Goal: Information Seeking & Learning: Learn about a topic

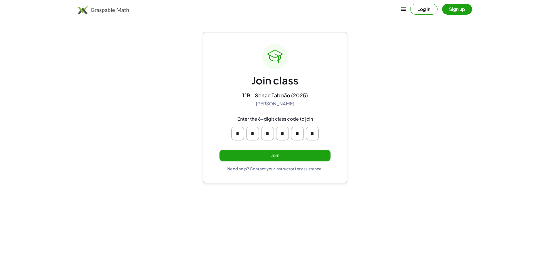
click at [301, 154] on button "Join" at bounding box center [274, 156] width 111 height 12
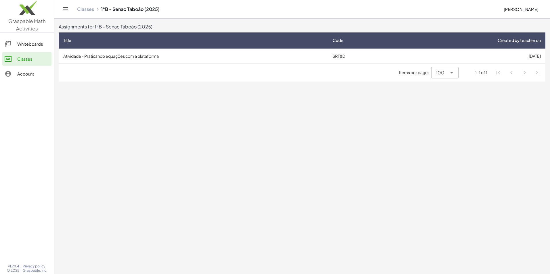
click at [264, 66] on div "Items per page: 100 *** 1-1 of 1" at bounding box center [302, 73] width 487 height 18
drag, startPoint x: 313, startPoint y: 61, endPoint x: 321, endPoint y: 61, distance: 7.8
click at [319, 61] on td "Atividade - Praticando equações com a plataforma" at bounding box center [193, 56] width 269 height 15
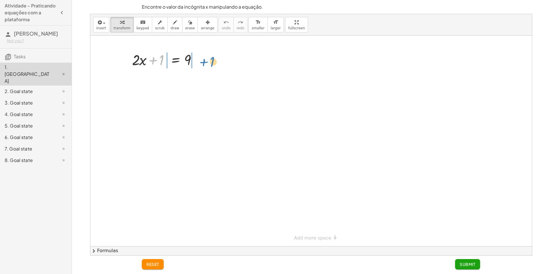
drag, startPoint x: 158, startPoint y: 58, endPoint x: 209, endPoint y: 58, distance: 51.2
click at [209, 58] on div "+ 1 + · 2 · x + 1 = 9" at bounding box center [311, 141] width 442 height 211
click at [160, 79] on div at bounding box center [166, 79] width 115 height 20
click at [219, 21] on button "undo undo" at bounding box center [226, 25] width 15 height 16
drag, startPoint x: 163, startPoint y: 60, endPoint x: 220, endPoint y: 60, distance: 56.4
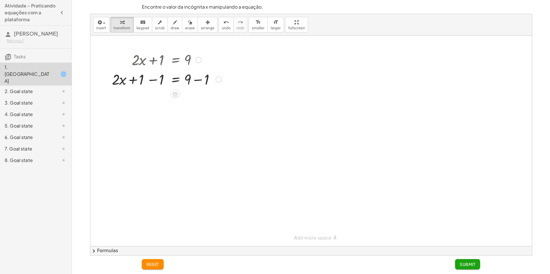
click at [140, 83] on div at bounding box center [166, 79] width 115 height 20
click at [157, 81] on div at bounding box center [166, 79] width 115 height 20
click at [159, 78] on div at bounding box center [176, 79] width 95 height 20
click at [206, 102] on div at bounding box center [166, 99] width 115 height 20
drag, startPoint x: 162, startPoint y: 121, endPoint x: 192, endPoint y: 133, distance: 32.6
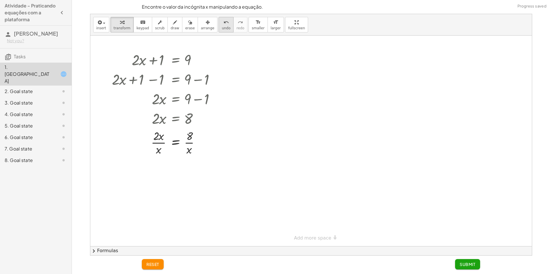
click at [224, 20] on icon "undo" at bounding box center [226, 22] width 5 height 7
drag, startPoint x: 154, startPoint y: 120, endPoint x: 191, endPoint y: 133, distance: 39.1
drag, startPoint x: 161, startPoint y: 150, endPoint x: 164, endPoint y: 136, distance: 14.0
click at [164, 136] on div at bounding box center [166, 142] width 115 height 29
drag, startPoint x: 161, startPoint y: 152, endPoint x: 158, endPoint y: 139, distance: 14.1
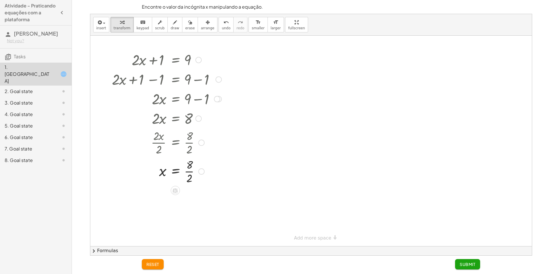
click at [190, 172] on div at bounding box center [166, 171] width 115 height 29
drag, startPoint x: 422, startPoint y: 254, endPoint x: 439, endPoint y: 251, distance: 16.9
click at [423, 252] on button "chevron_right Formulas" at bounding box center [311, 251] width 442 height 9
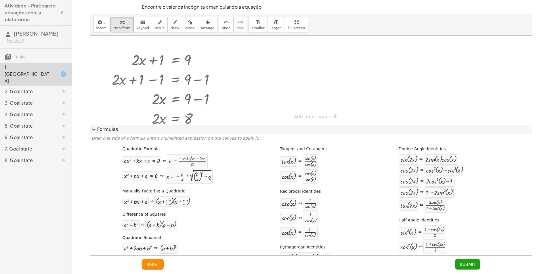
click at [467, 267] on span "Submit" at bounding box center [468, 264] width 16 height 5
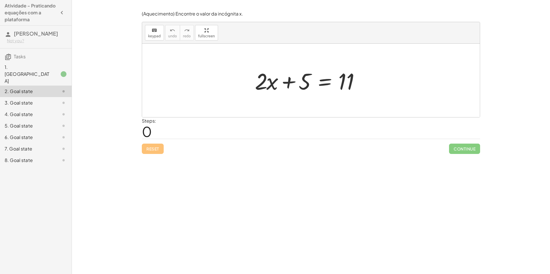
click at [244, 64] on div "+ · 2 · x + 5 = 11" at bounding box center [311, 81] width 338 height 74
drag, startPoint x: 295, startPoint y: 79, endPoint x: 367, endPoint y: 80, distance: 71.9
click at [367, 80] on div at bounding box center [313, 81] width 122 height 30
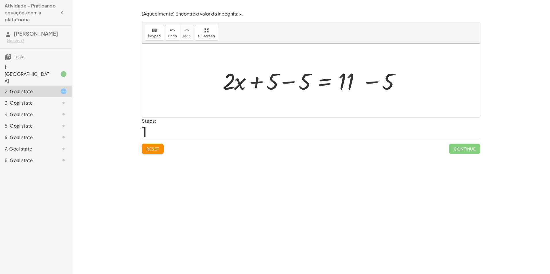
click at [274, 77] on div at bounding box center [313, 81] width 187 height 30
drag, startPoint x: 282, startPoint y: 86, endPoint x: 315, endPoint y: 80, distance: 33.0
click at [282, 85] on div at bounding box center [313, 81] width 187 height 30
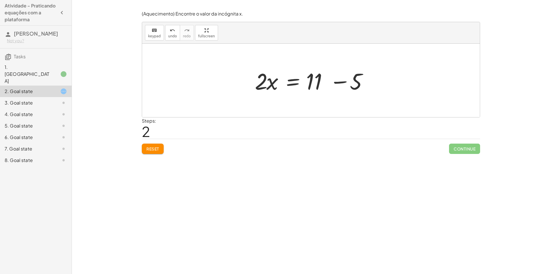
click at [316, 82] on div at bounding box center [313, 81] width 122 height 30
click at [356, 82] on div at bounding box center [313, 81] width 122 height 30
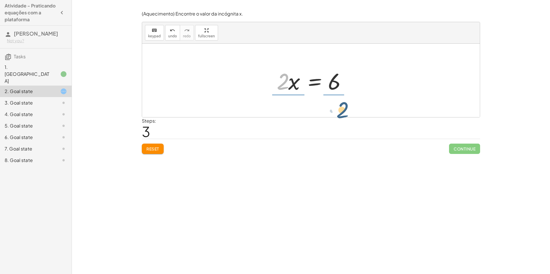
drag, startPoint x: 285, startPoint y: 85, endPoint x: 348, endPoint y: 114, distance: 68.8
click at [348, 114] on div "+ · 2 · x + 5 = 11 + · 2 · x + 5 − 5 = + 11 − 5 + · 2 · x + 0 = + 11 − 5 · 2 · …" at bounding box center [311, 81] width 338 height 74
click at [283, 69] on div at bounding box center [313, 80] width 85 height 44
drag, startPoint x: 329, startPoint y: 91, endPoint x: 330, endPoint y: 96, distance: 5.3
click at [330, 96] on div at bounding box center [313, 80] width 72 height 44
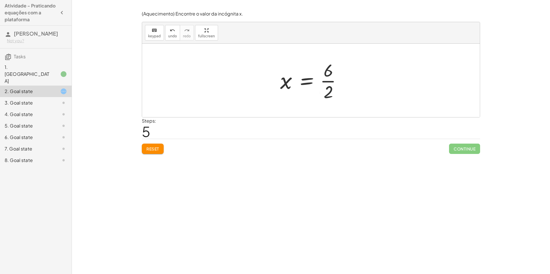
click at [326, 81] on div at bounding box center [313, 80] width 72 height 44
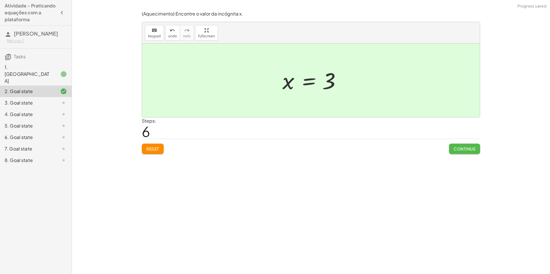
click at [477, 148] on button "Continue" at bounding box center [464, 149] width 31 height 10
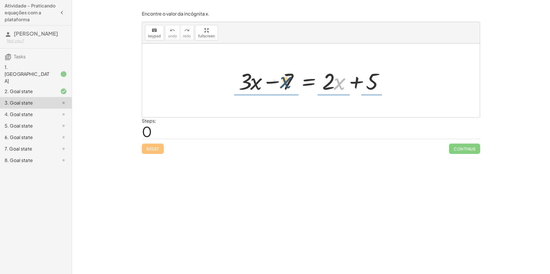
drag, startPoint x: 340, startPoint y: 81, endPoint x: 273, endPoint y: 79, distance: 67.0
click at [274, 80] on div at bounding box center [313, 81] width 154 height 30
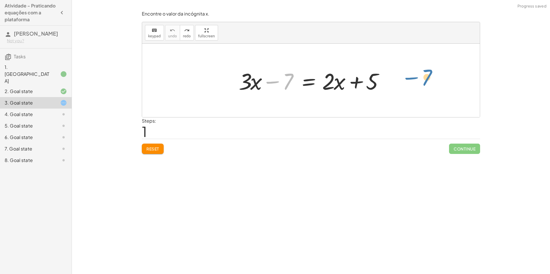
drag, startPoint x: 288, startPoint y: 84, endPoint x: 427, endPoint y: 81, distance: 139.0
drag, startPoint x: 284, startPoint y: 82, endPoint x: 398, endPoint y: 83, distance: 113.9
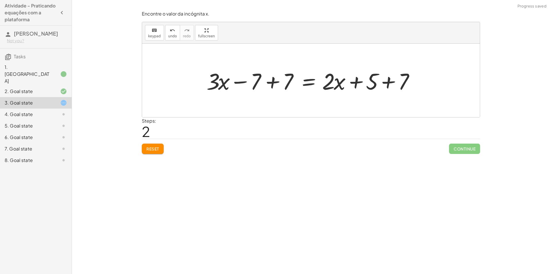
click at [272, 83] on div at bounding box center [313, 81] width 219 height 30
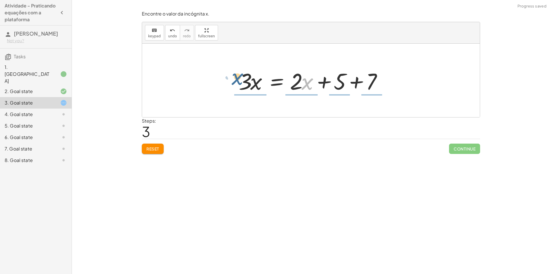
drag, startPoint x: 308, startPoint y: 79, endPoint x: 231, endPoint y: 82, distance: 76.9
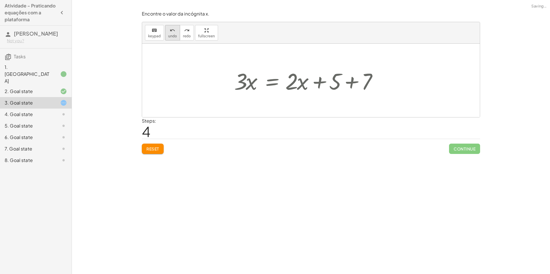
click at [169, 34] on span "undo" at bounding box center [172, 36] width 9 height 4
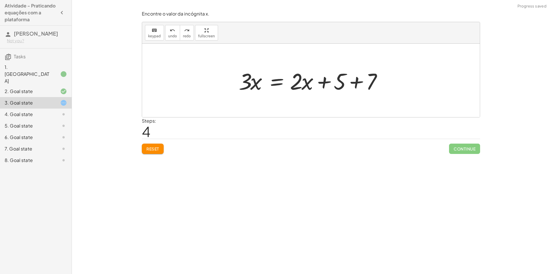
click at [334, 81] on div at bounding box center [313, 81] width 154 height 30
click at [356, 79] on div at bounding box center [313, 81] width 154 height 30
click at [355, 79] on div at bounding box center [313, 81] width 154 height 30
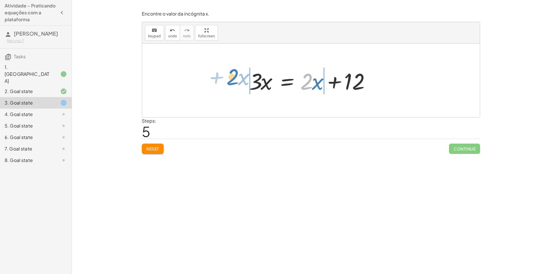
drag, startPoint x: 306, startPoint y: 81, endPoint x: 232, endPoint y: 77, distance: 74.4
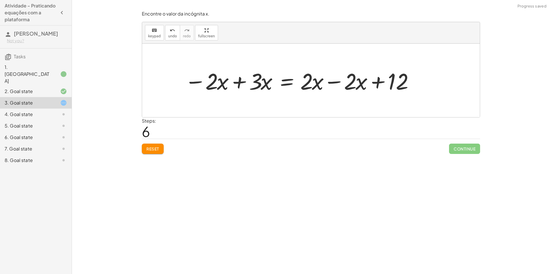
click at [330, 80] on div at bounding box center [301, 81] width 238 height 30
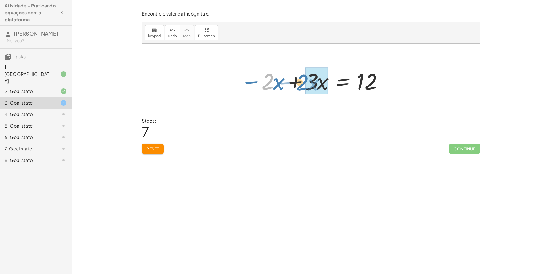
drag, startPoint x: 268, startPoint y: 85, endPoint x: 304, endPoint y: 85, distance: 36.0
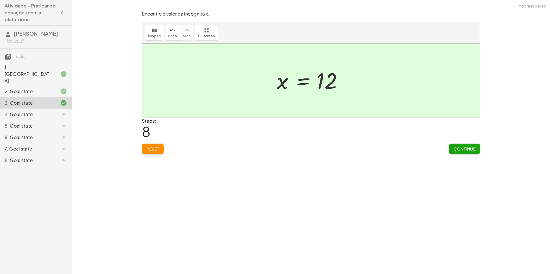
click at [452, 152] on button "Continue" at bounding box center [464, 149] width 31 height 10
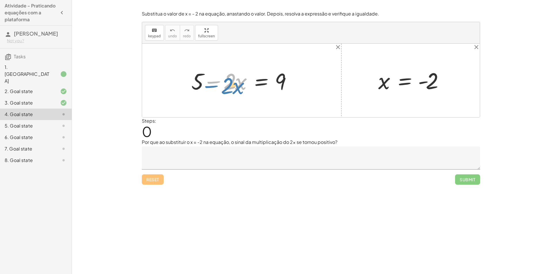
click at [206, 85] on div at bounding box center [243, 81] width 111 height 30
drag, startPoint x: 196, startPoint y: 81, endPoint x: 302, endPoint y: 74, distance: 106.7
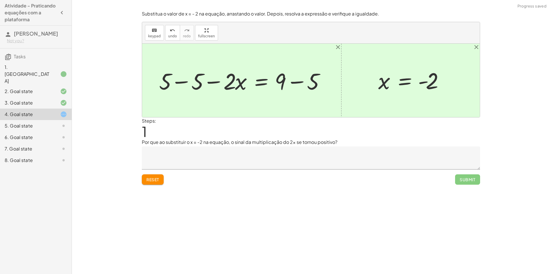
click at [192, 85] on div at bounding box center [243, 81] width 175 height 30
click at [298, 84] on div at bounding box center [272, 81] width 119 height 30
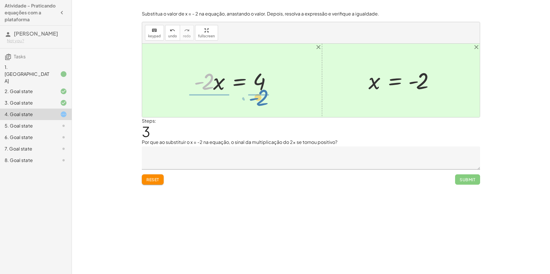
drag, startPoint x: 206, startPoint y: 85, endPoint x: 261, endPoint y: 101, distance: 57.1
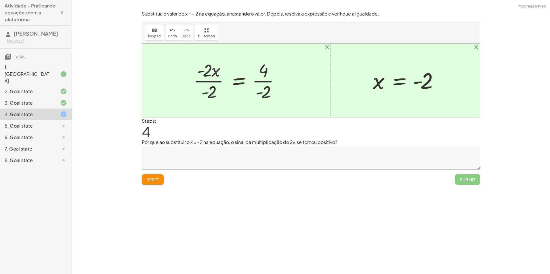
drag, startPoint x: 207, startPoint y: 74, endPoint x: 211, endPoint y: 70, distance: 5.1
click at [207, 73] on div at bounding box center [238, 80] width 96 height 44
click at [209, 70] on div at bounding box center [238, 80] width 96 height 44
click at [205, 77] on div at bounding box center [238, 80] width 96 height 44
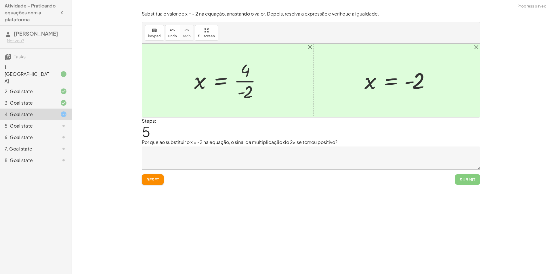
click at [246, 81] on div at bounding box center [229, 80] width 77 height 44
click at [239, 83] on div at bounding box center [228, 80] width 75 height 28
click at [239, 82] on div at bounding box center [228, 80] width 75 height 28
click at [259, 84] on div at bounding box center [228, 80] width 75 height 28
click at [193, 161] on textarea at bounding box center [311, 158] width 338 height 23
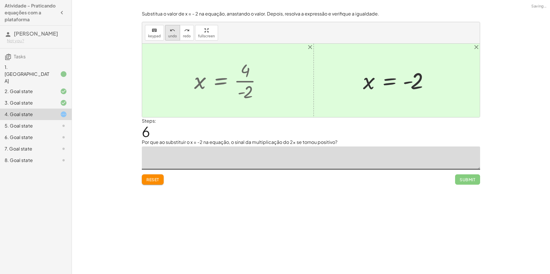
click at [172, 33] on button "undo undo" at bounding box center [172, 33] width 15 height 16
click at [171, 33] on icon "undo" at bounding box center [172, 30] width 5 height 7
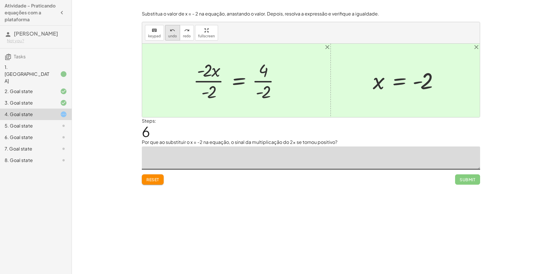
click at [170, 36] on span "undo" at bounding box center [172, 36] width 9 height 4
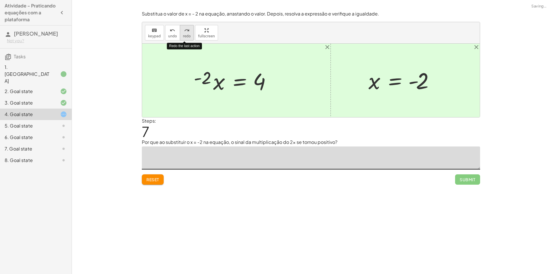
click at [184, 32] on icon "redo" at bounding box center [186, 30] width 5 height 7
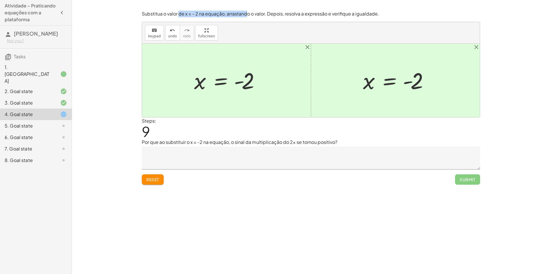
drag, startPoint x: 179, startPoint y: 13, endPoint x: 247, endPoint y: 13, distance: 67.9
click at [247, 13] on p "Substitua o valor de x = - 2 na equação, arrastando o valor. Depois, resolva a …" at bounding box center [311, 14] width 338 height 7
click at [151, 176] on button "Reset" at bounding box center [153, 180] width 22 height 10
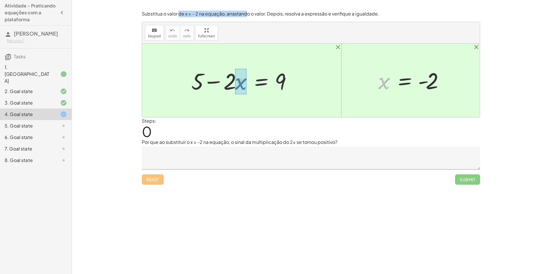
drag, startPoint x: 385, startPoint y: 88, endPoint x: 234, endPoint y: 87, distance: 150.7
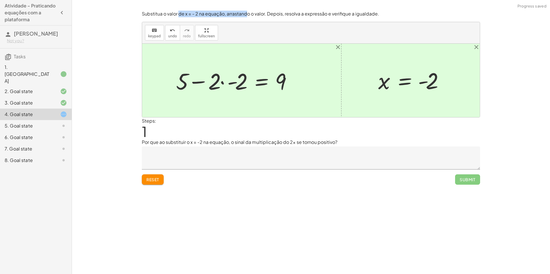
click at [228, 83] on div at bounding box center [236, 81] width 126 height 30
click at [220, 81] on div at bounding box center [242, 81] width 107 height 30
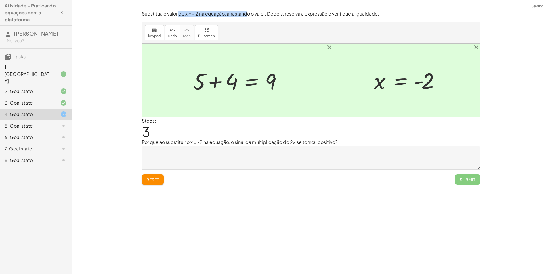
click at [211, 81] on div at bounding box center [239, 81] width 99 height 30
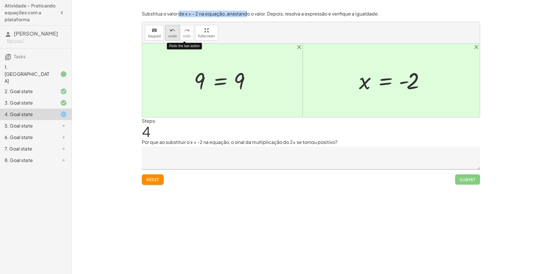
click at [176, 37] on button "undo undo" at bounding box center [172, 33] width 15 height 16
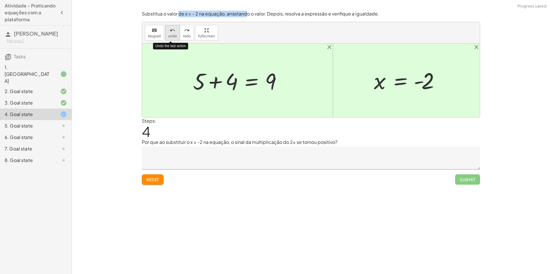
click at [176, 37] on button "undo undo" at bounding box center [172, 33] width 15 height 16
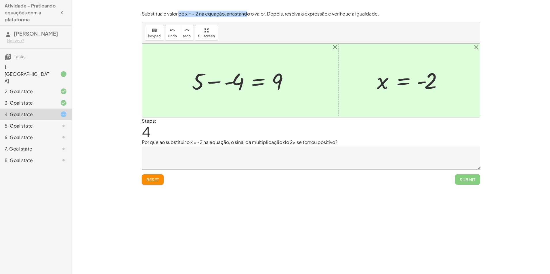
click at [221, 83] on div at bounding box center [242, 81] width 107 height 30
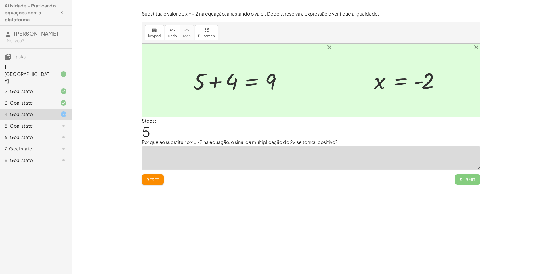
click at [293, 166] on textarea at bounding box center [311, 158] width 338 height 23
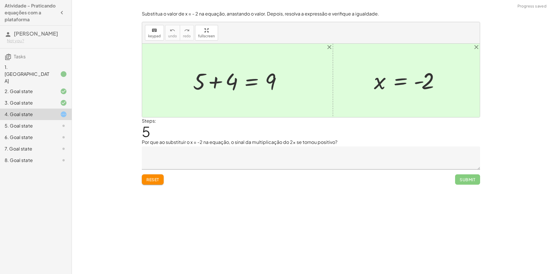
click at [369, 158] on textarea at bounding box center [311, 158] width 338 height 23
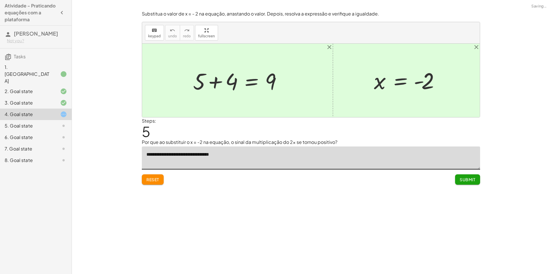
type textarea "**********"
click at [477, 183] on button "Submit" at bounding box center [467, 180] width 25 height 10
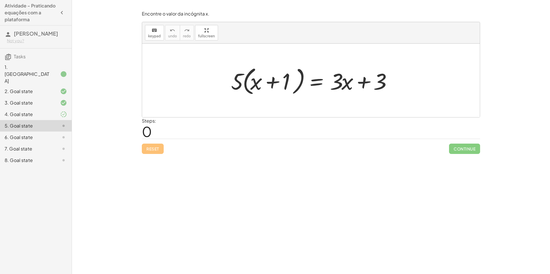
drag, startPoint x: 344, startPoint y: 84, endPoint x: 295, endPoint y: 58, distance: 55.8
click at [312, 68] on div at bounding box center [313, 80] width 170 height 33
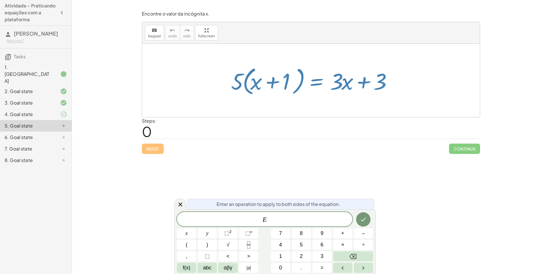
click at [240, 125] on div "Steps: 0" at bounding box center [311, 128] width 338 height 21
click at [176, 203] on div at bounding box center [180, 204] width 12 height 11
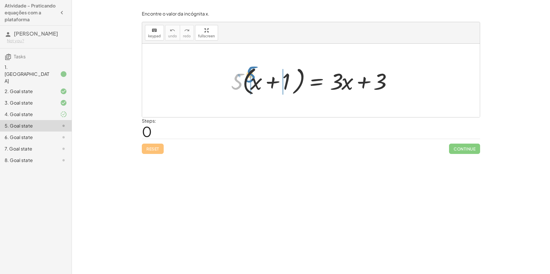
drag, startPoint x: 237, startPoint y: 75, endPoint x: 253, endPoint y: 76, distance: 16.1
click at [253, 76] on div at bounding box center [313, 80] width 170 height 33
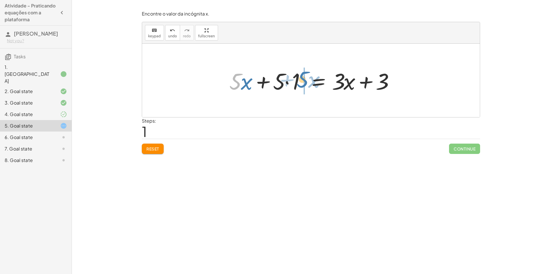
drag, startPoint x: 237, startPoint y: 75, endPoint x: 301, endPoint y: 74, distance: 63.9
click at [301, 74] on div at bounding box center [313, 81] width 174 height 30
click at [155, 148] on span "Reset" at bounding box center [152, 148] width 13 height 5
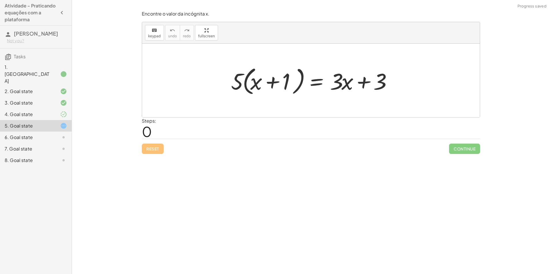
click at [148, 150] on div "Reset Continue" at bounding box center [311, 146] width 338 height 15
drag, startPoint x: 240, startPoint y: 81, endPoint x: 284, endPoint y: 87, distance: 45.0
click at [285, 88] on div at bounding box center [313, 80] width 170 height 33
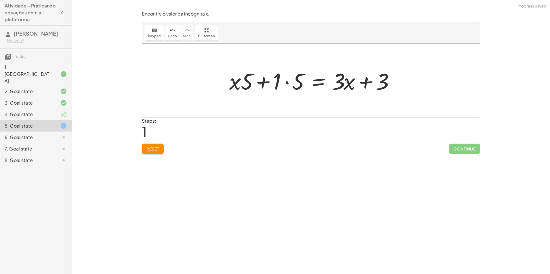
click at [154, 148] on span "Reset" at bounding box center [152, 148] width 13 height 5
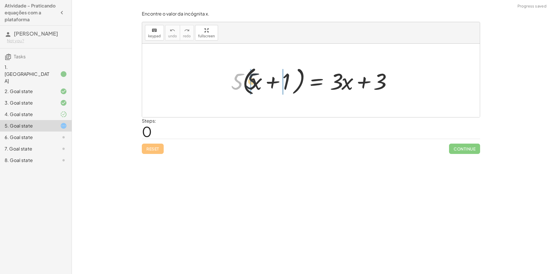
drag, startPoint x: 235, startPoint y: 84, endPoint x: 256, endPoint y: 84, distance: 21.0
click at [256, 84] on div at bounding box center [313, 80] width 170 height 33
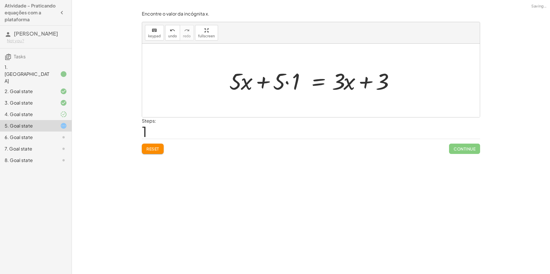
click at [278, 85] on div at bounding box center [313, 81] width 174 height 30
click at [287, 85] on div at bounding box center [313, 81] width 174 height 30
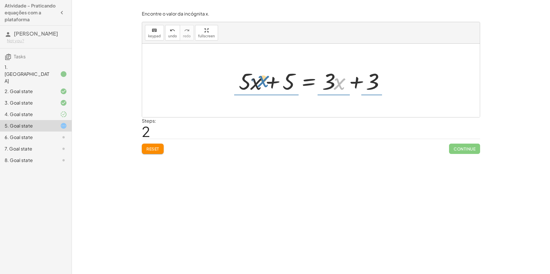
drag, startPoint x: 334, startPoint y: 87, endPoint x: 258, endPoint y: 85, distance: 76.3
click at [258, 85] on div at bounding box center [313, 81] width 154 height 30
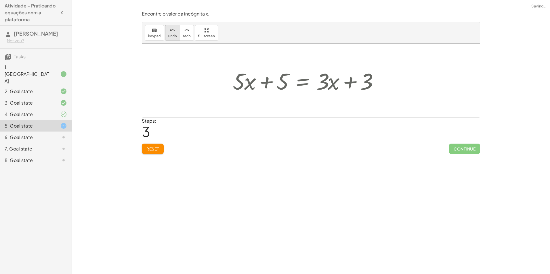
click at [173, 35] on span "undo" at bounding box center [172, 36] width 9 height 4
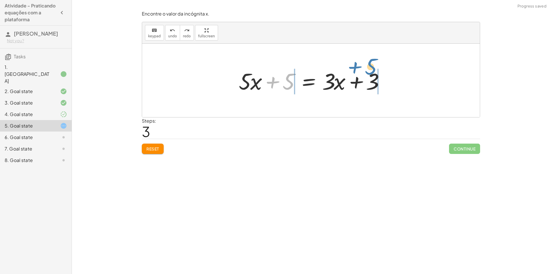
drag, startPoint x: 286, startPoint y: 82, endPoint x: 368, endPoint y: 67, distance: 83.6
click at [368, 67] on div at bounding box center [313, 81] width 154 height 30
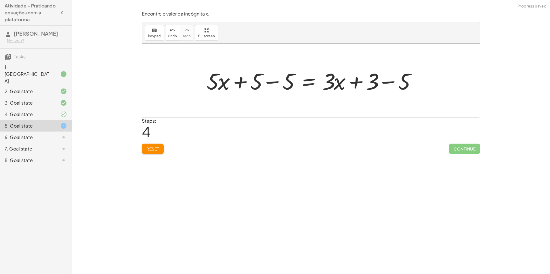
click at [266, 83] on div at bounding box center [313, 81] width 219 height 30
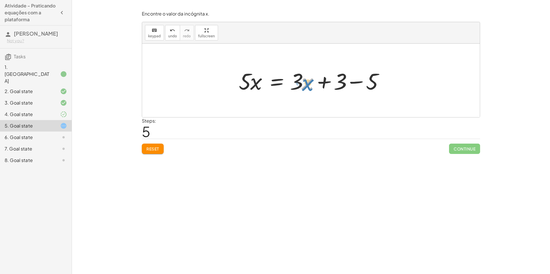
drag, startPoint x: 299, startPoint y: 81, endPoint x: 307, endPoint y: 83, distance: 8.6
click at [307, 83] on div at bounding box center [313, 81] width 154 height 30
drag, startPoint x: 300, startPoint y: 82, endPoint x: 222, endPoint y: 77, distance: 78.4
click at [222, 77] on div "· 5 · ( + x + 1 ) = + · 3 · x + 3 + · 5 · x + · 5 · 1 = + · 3 · x + 3 + · 5 · x…" at bounding box center [311, 81] width 338 height 74
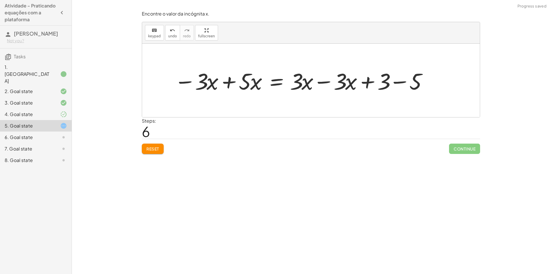
click at [319, 82] on div at bounding box center [300, 81] width 259 height 30
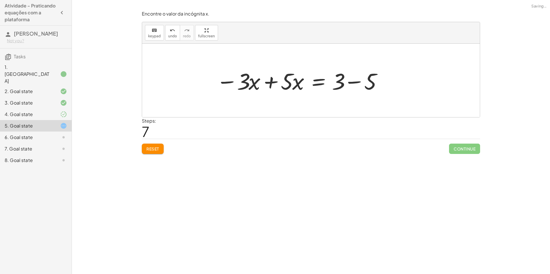
click at [228, 83] on div at bounding box center [298, 81] width 171 height 30
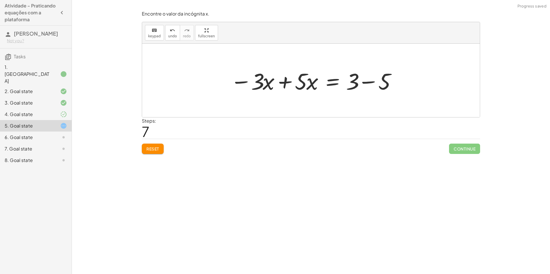
click at [284, 82] on div at bounding box center [313, 81] width 171 height 30
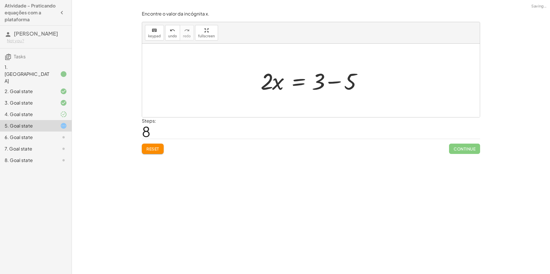
click at [334, 83] on div at bounding box center [313, 81] width 111 height 30
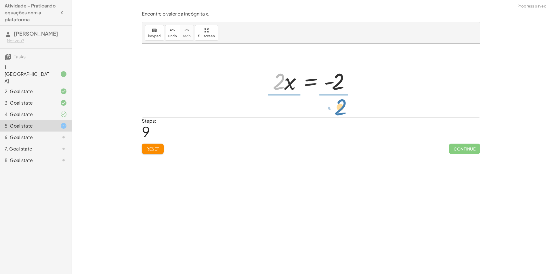
drag, startPoint x: 279, startPoint y: 87, endPoint x: 340, endPoint y: 113, distance: 66.7
click at [340, 113] on div "· 5 · ( + x + 1 ) = + · 3 · x + 3 + · 5 · x + · 5 · 1 = + · 3 · x + 3 + · 5 · x…" at bounding box center [311, 81] width 338 height 74
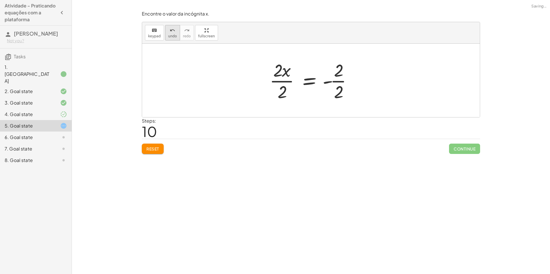
click at [170, 35] on span "undo" at bounding box center [172, 36] width 9 height 4
drag, startPoint x: 282, startPoint y: 83, endPoint x: 340, endPoint y: 104, distance: 61.6
click at [340, 104] on div "· 5 · ( + x + 1 ) = + · 3 · x + 3 + · 5 · x + · 5 · 1 = + · 3 · x + 3 + · 5 · x…" at bounding box center [311, 81] width 338 height 74
click at [282, 77] on div at bounding box center [313, 80] width 93 height 44
click at [323, 82] on div at bounding box center [312, 80] width 79 height 44
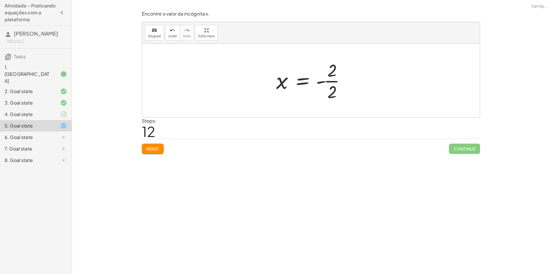
click at [331, 74] on div at bounding box center [312, 80] width 79 height 44
click at [332, 80] on div at bounding box center [312, 80] width 79 height 44
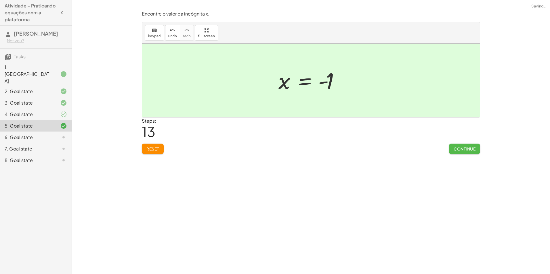
click at [454, 151] on span "Continue" at bounding box center [465, 148] width 22 height 5
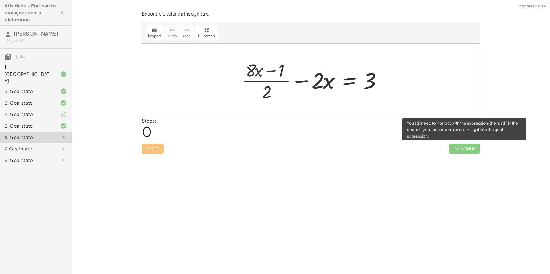
click at [457, 150] on span "Continue" at bounding box center [464, 149] width 31 height 10
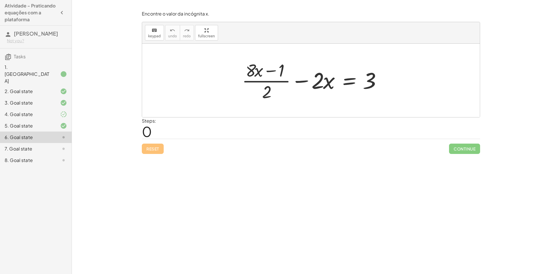
click at [13, 123] on div "5. Goal state" at bounding box center [28, 126] width 46 height 7
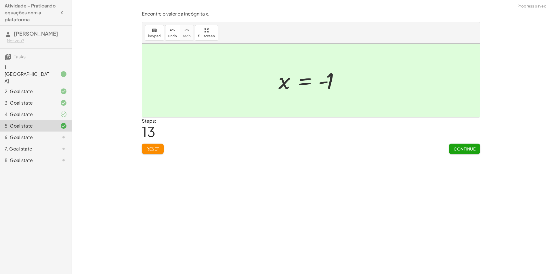
click at [31, 134] on div "6. Goal state" at bounding box center [28, 137] width 46 height 7
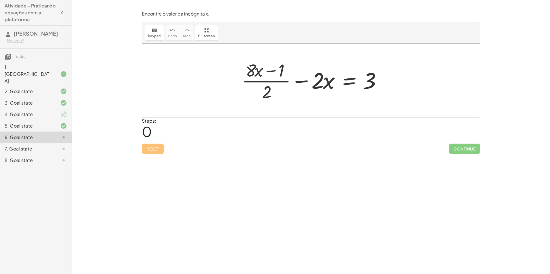
click at [266, 79] on div at bounding box center [313, 80] width 148 height 44
click at [265, 81] on div at bounding box center [313, 80] width 148 height 44
drag, startPoint x: 265, startPoint y: 82, endPoint x: 271, endPoint y: 83, distance: 6.3
click at [265, 82] on div at bounding box center [313, 80] width 148 height 44
click at [263, 81] on div at bounding box center [313, 80] width 148 height 44
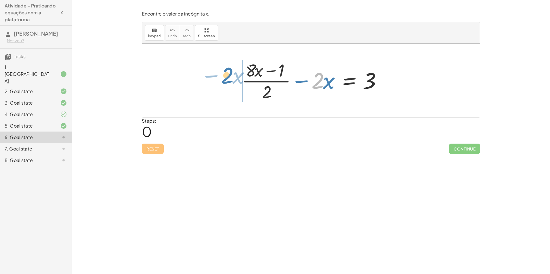
drag, startPoint x: 322, startPoint y: 85, endPoint x: 230, endPoint y: 79, distance: 92.5
click at [230, 79] on div "· 2 − · x + · ( + · 8 · x − 1 ) · 2 − · 2 · x = 3" at bounding box center [311, 81] width 338 height 74
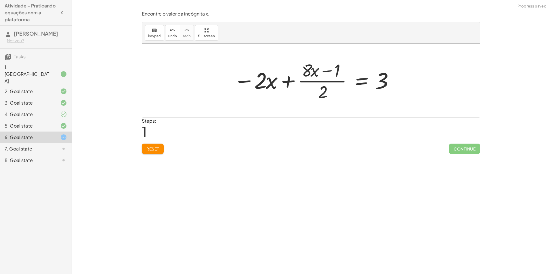
click at [262, 85] on div at bounding box center [313, 80] width 165 height 44
click at [274, 85] on div at bounding box center [313, 80] width 165 height 44
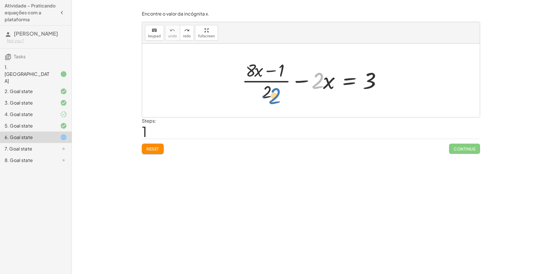
drag, startPoint x: 316, startPoint y: 80, endPoint x: 274, endPoint y: 94, distance: 43.8
click at [272, 95] on div at bounding box center [313, 80] width 148 height 44
drag, startPoint x: 270, startPoint y: 93, endPoint x: 324, endPoint y: 83, distance: 55.6
click at [324, 83] on div at bounding box center [313, 80] width 148 height 44
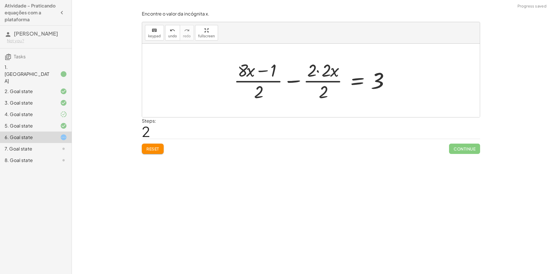
click at [319, 73] on div at bounding box center [313, 80] width 164 height 44
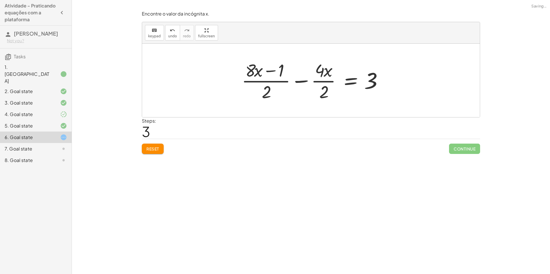
click at [332, 81] on div at bounding box center [314, 80] width 150 height 44
click at [171, 29] on icon "undo" at bounding box center [172, 30] width 5 height 7
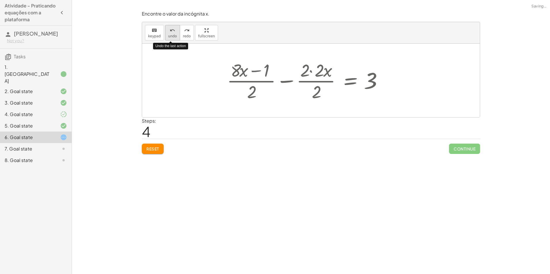
click at [171, 29] on icon "undo" at bounding box center [172, 30] width 5 height 7
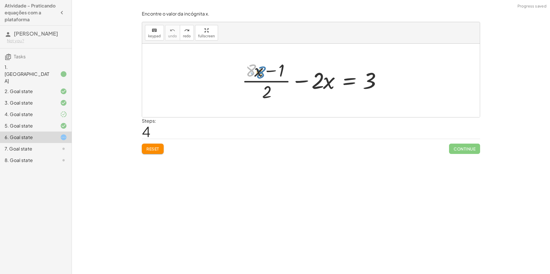
drag, startPoint x: 251, startPoint y: 72, endPoint x: 259, endPoint y: 74, distance: 8.0
click at [259, 74] on div at bounding box center [313, 80] width 148 height 44
click at [267, 71] on div at bounding box center [313, 80] width 148 height 44
drag, startPoint x: 267, startPoint y: 89, endPoint x: 292, endPoint y: 68, distance: 32.9
click at [292, 68] on div at bounding box center [313, 80] width 148 height 44
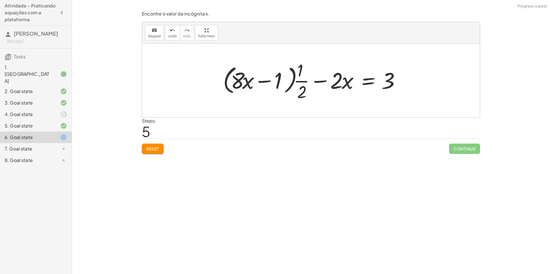
click at [259, 82] on div at bounding box center [313, 80] width 186 height 44
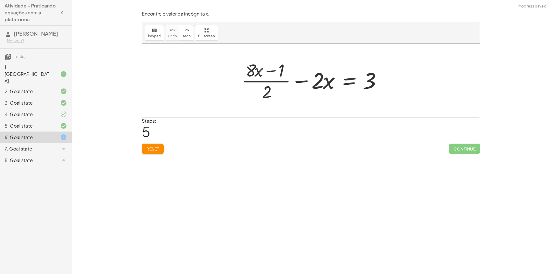
click at [153, 151] on span "Reset" at bounding box center [152, 148] width 13 height 5
drag, startPoint x: 467, startPoint y: 0, endPoint x: 412, endPoint y: 60, distance: 81.0
click at [411, 60] on div at bounding box center [311, 81] width 338 height 74
click at [261, 69] on div at bounding box center [313, 80] width 148 height 44
drag, startPoint x: 325, startPoint y: 83, endPoint x: 272, endPoint y: 90, distance: 54.0
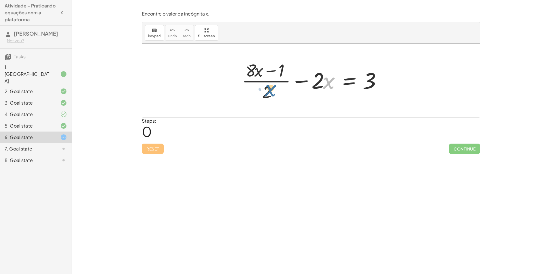
click at [272, 90] on div at bounding box center [313, 80] width 148 height 44
drag, startPoint x: 329, startPoint y: 83, endPoint x: 256, endPoint y: 95, distance: 73.4
click at [255, 100] on div at bounding box center [313, 80] width 148 height 44
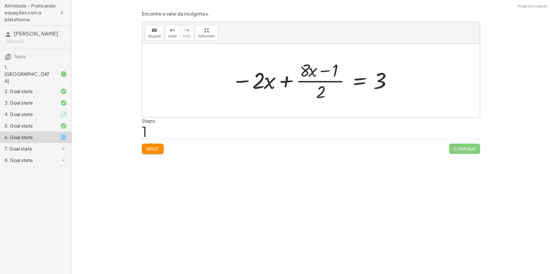
click at [256, 80] on div at bounding box center [311, 80] width 165 height 44
drag, startPoint x: 246, startPoint y: 77, endPoint x: 255, endPoint y: 39, distance: 38.9
click at [247, 71] on div at bounding box center [313, 80] width 165 height 44
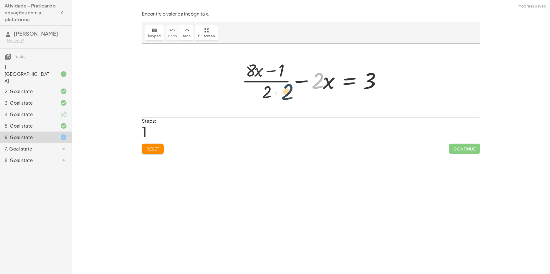
drag, startPoint x: 315, startPoint y: 85, endPoint x: 274, endPoint y: 99, distance: 42.9
click at [274, 99] on div at bounding box center [313, 80] width 148 height 44
drag, startPoint x: 314, startPoint y: 79, endPoint x: 250, endPoint y: 93, distance: 65.7
click at [250, 96] on div at bounding box center [313, 80] width 148 height 44
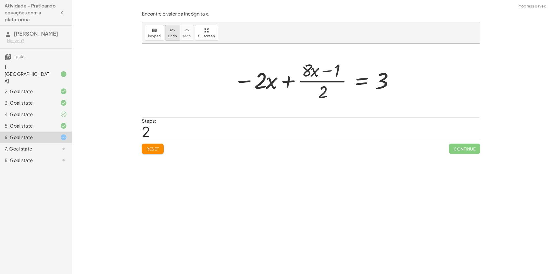
drag, startPoint x: 236, startPoint y: 80, endPoint x: 165, endPoint y: 29, distance: 87.9
click at [235, 77] on div at bounding box center [313, 80] width 165 height 44
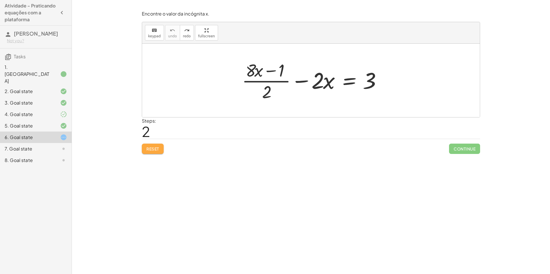
click at [159, 149] on span "Reset" at bounding box center [152, 148] width 13 height 5
drag, startPoint x: 57, startPoint y: 0, endPoint x: 320, endPoint y: 100, distance: 281.4
click at [320, 100] on div at bounding box center [313, 80] width 148 height 44
drag, startPoint x: 308, startPoint y: 79, endPoint x: 291, endPoint y: 114, distance: 39.1
click at [0, 0] on div "Encontre o valor da incógnita x. keyboard keypad undo undo redo redo fullscreen…" at bounding box center [0, 0] width 0 height 0
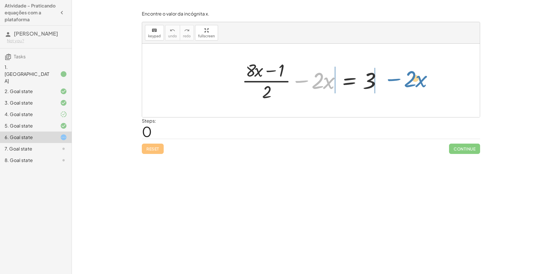
drag, startPoint x: 310, startPoint y: 84, endPoint x: 403, endPoint y: 83, distance: 92.6
click at [403, 83] on div "− · 2 · x + · ( + · 8 · x − 1 ) · 2 − · 2 · x = 3" at bounding box center [311, 81] width 338 height 74
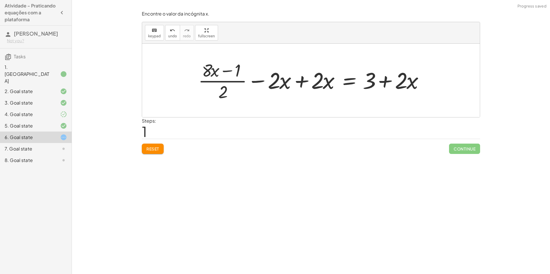
click at [301, 81] on div at bounding box center [313, 80] width 236 height 44
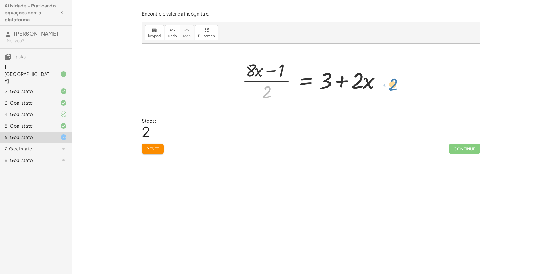
drag, startPoint x: 268, startPoint y: 96, endPoint x: 395, endPoint y: 89, distance: 126.5
click at [395, 89] on div "+ · ( + · 8 · x − 1 ) · 2 − · 2 · x = 3 + · ( + · 8 · x − 1 ) · 2 − · 2 · x + ·…" at bounding box center [311, 81] width 338 height 74
drag, startPoint x: 263, startPoint y: 93, endPoint x: 353, endPoint y: 80, distance: 91.4
click at [353, 80] on div at bounding box center [313, 80] width 148 height 44
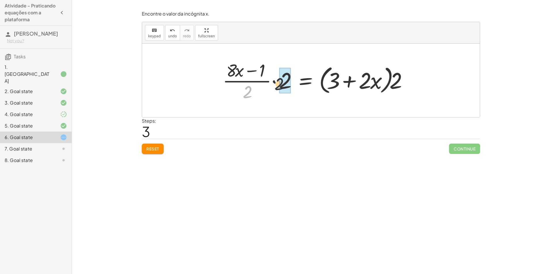
drag, startPoint x: 248, startPoint y: 93, endPoint x: 285, endPoint y: 80, distance: 39.3
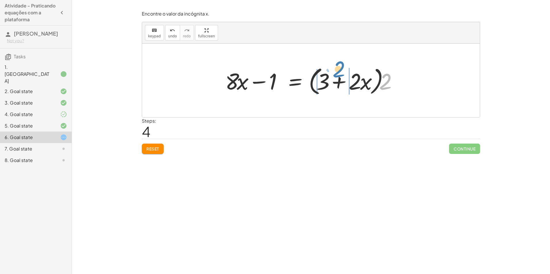
drag, startPoint x: 387, startPoint y: 82, endPoint x: 341, endPoint y: 71, distance: 47.0
click at [341, 71] on div at bounding box center [312, 80] width 181 height 33
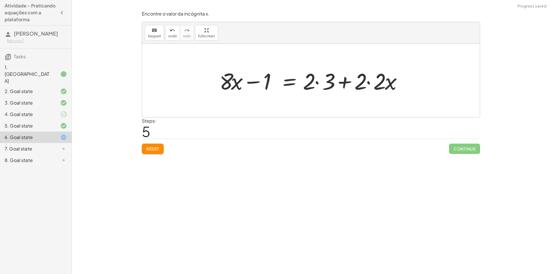
click at [317, 84] on div at bounding box center [313, 81] width 193 height 30
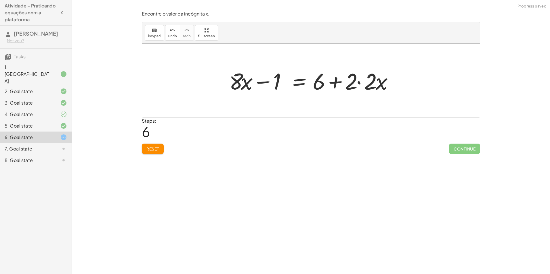
click at [358, 83] on div at bounding box center [313, 81] width 174 height 30
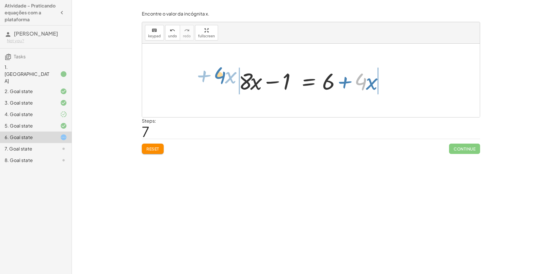
drag, startPoint x: 362, startPoint y: 82, endPoint x: 221, endPoint y: 76, distance: 141.7
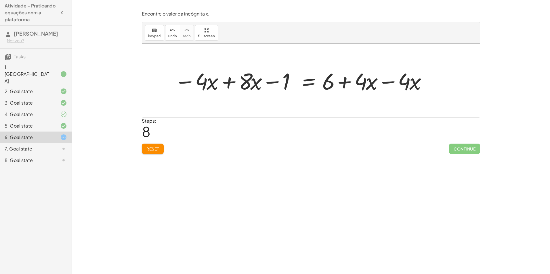
click at [383, 82] on div at bounding box center [300, 81] width 259 height 30
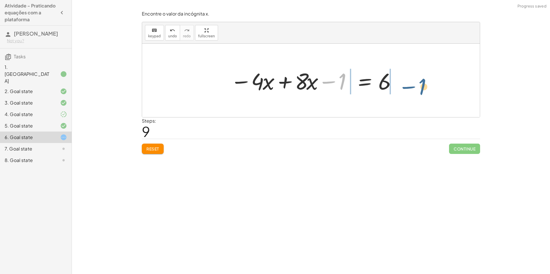
drag, startPoint x: 333, startPoint y: 82, endPoint x: 413, endPoint y: 88, distance: 80.7
click at [413, 88] on div "+ · ( + · 8 · x − 1 ) · 2 − · 2 · x = 3 + · ( + · 8 · x − 1 ) · 2 − · 2 · x + ·…" at bounding box center [311, 81] width 338 height 74
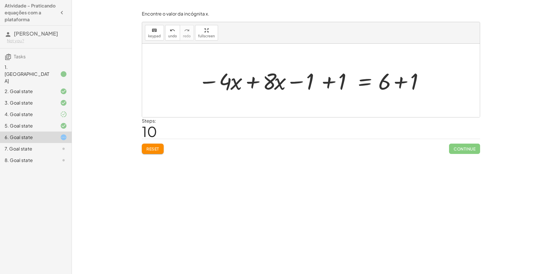
click at [328, 83] on div at bounding box center [313, 81] width 236 height 30
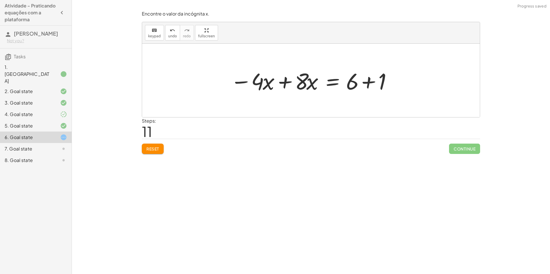
click at [370, 83] on div at bounding box center [313, 81] width 171 height 30
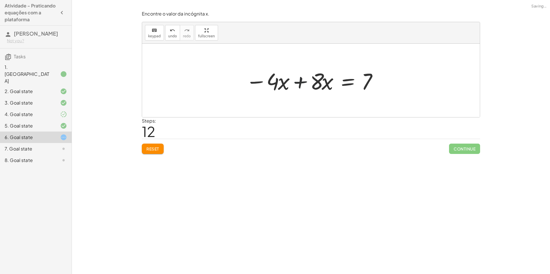
click at [287, 83] on div at bounding box center [312, 81] width 139 height 30
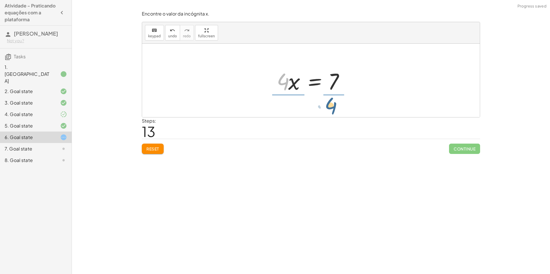
drag, startPoint x: 281, startPoint y: 86, endPoint x: 338, endPoint y: 105, distance: 60.2
click at [290, 82] on div at bounding box center [313, 80] width 85 height 44
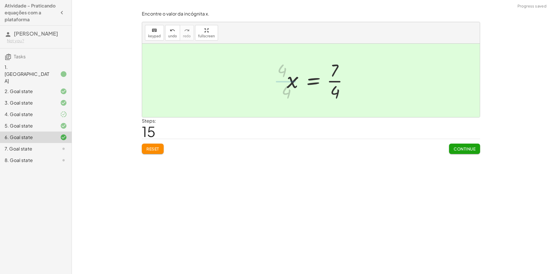
click at [333, 83] on div at bounding box center [320, 80] width 72 height 44
click at [327, 82] on div at bounding box center [313, 80] width 72 height 44
click at [175, 36] on button "undo undo" at bounding box center [172, 33] width 15 height 16
click at [474, 146] on span "Continue" at bounding box center [465, 148] width 22 height 5
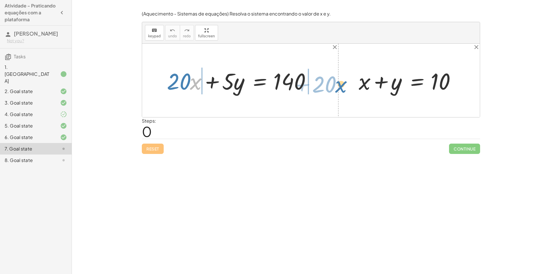
drag, startPoint x: 193, startPoint y: 81, endPoint x: 337, endPoint y: 84, distance: 143.9
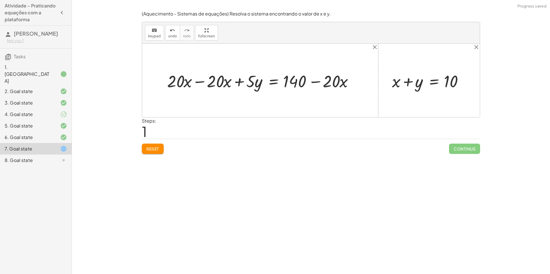
click at [207, 84] on div at bounding box center [262, 81] width 196 height 22
click at [202, 81] on div at bounding box center [262, 81] width 196 height 22
click at [318, 78] on div at bounding box center [301, 81] width 117 height 22
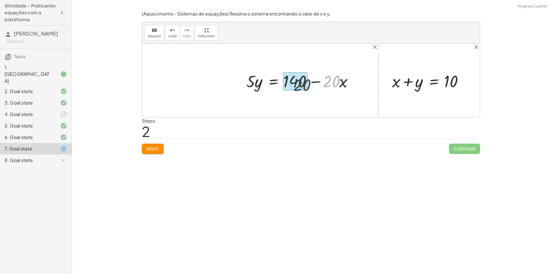
drag, startPoint x: 329, startPoint y: 79, endPoint x: 307, endPoint y: 81, distance: 21.9
drag, startPoint x: 293, startPoint y: 78, endPoint x: 321, endPoint y: 73, distance: 28.7
click at [321, 73] on div at bounding box center [299, 80] width 112 height 24
click at [294, 83] on div at bounding box center [304, 81] width 123 height 22
click at [315, 83] on div at bounding box center [301, 81] width 117 height 22
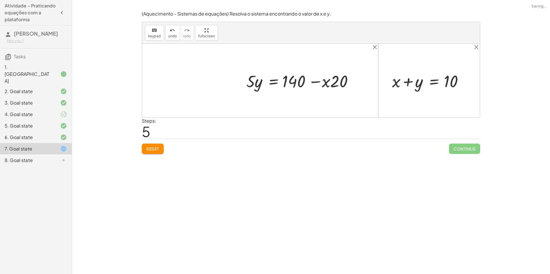
click at [333, 83] on div at bounding box center [301, 81] width 117 height 22
click at [334, 83] on div at bounding box center [301, 81] width 117 height 22
drag, startPoint x: 281, startPoint y: 83, endPoint x: 276, endPoint y: 84, distance: 5.4
click at [280, 83] on div at bounding box center [301, 81] width 117 height 22
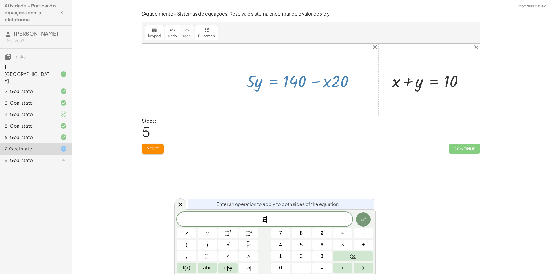
click at [149, 148] on span "Reset" at bounding box center [152, 148] width 13 height 5
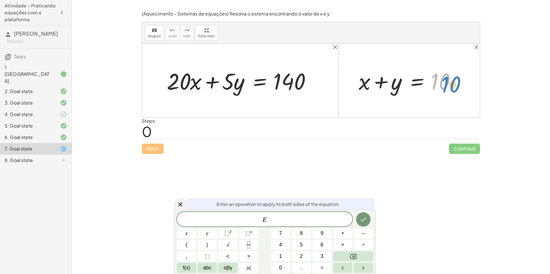
drag, startPoint x: 444, startPoint y: 84, endPoint x: 455, endPoint y: 87, distance: 11.7
click at [455, 87] on div at bounding box center [411, 81] width 111 height 30
drag, startPoint x: 364, startPoint y: 88, endPoint x: 153, endPoint y: 83, distance: 211.5
click at [149, 83] on div "+ · 20 · x + · 5 · y = 140 + x + x + y = 10" at bounding box center [311, 81] width 338 height 74
drag, startPoint x: 366, startPoint y: 81, endPoint x: 397, endPoint y: 85, distance: 30.8
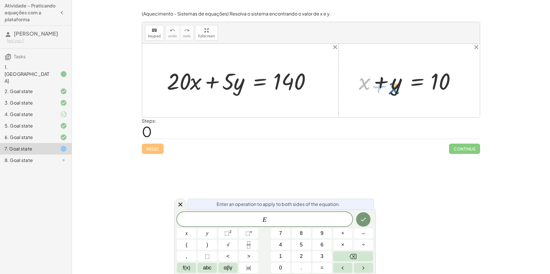
click at [397, 85] on div at bounding box center [411, 81] width 111 height 30
drag, startPoint x: 381, startPoint y: 118, endPoint x: 391, endPoint y: 115, distance: 10.6
click at [0, 0] on div "(Aquecimento - Sistemas de equações) Resolva o sistema encontrando o valor de x…" at bounding box center [0, 0] width 0 height 0
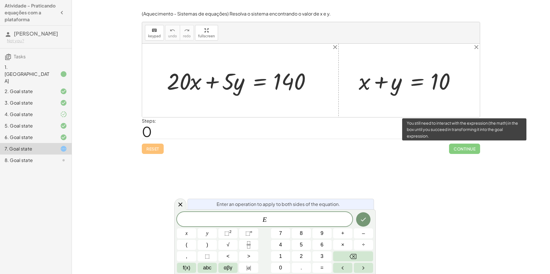
click at [463, 149] on span "Continue" at bounding box center [464, 149] width 31 height 10
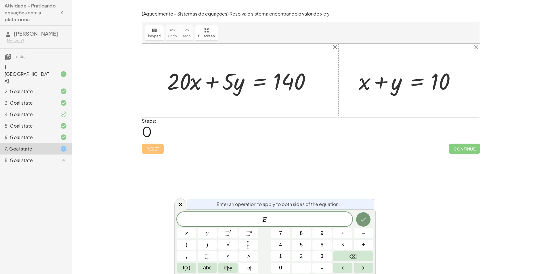
drag, startPoint x: 39, startPoint y: 35, endPoint x: 45, endPoint y: 30, distance: 8.2
click at [44, 31] on span "[PERSON_NAME]" at bounding box center [36, 33] width 44 height 7
drag, startPoint x: 45, startPoint y: 30, endPoint x: 114, endPoint y: 55, distance: 72.8
click at [114, 55] on div "Encontre o valor da incógnita x manipulando a equação. insert select one: Math …" at bounding box center [311, 137] width 478 height 274
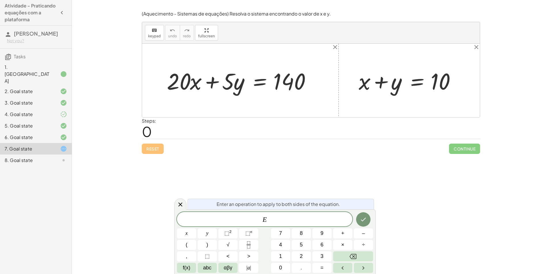
click at [114, 55] on div "Encontre o valor da incógnita x manipulando a equação. insert select one: Math …" at bounding box center [311, 137] width 478 height 274
click at [114, 54] on div "Encontre o valor da incógnita x manipulando a equação. insert select one: Math …" at bounding box center [311, 137] width 478 height 274
click at [114, 52] on div "Encontre o valor da incógnita x manipulando a equação. insert select one: Math …" at bounding box center [311, 137] width 478 height 274
